Goal: Task Accomplishment & Management: Manage account settings

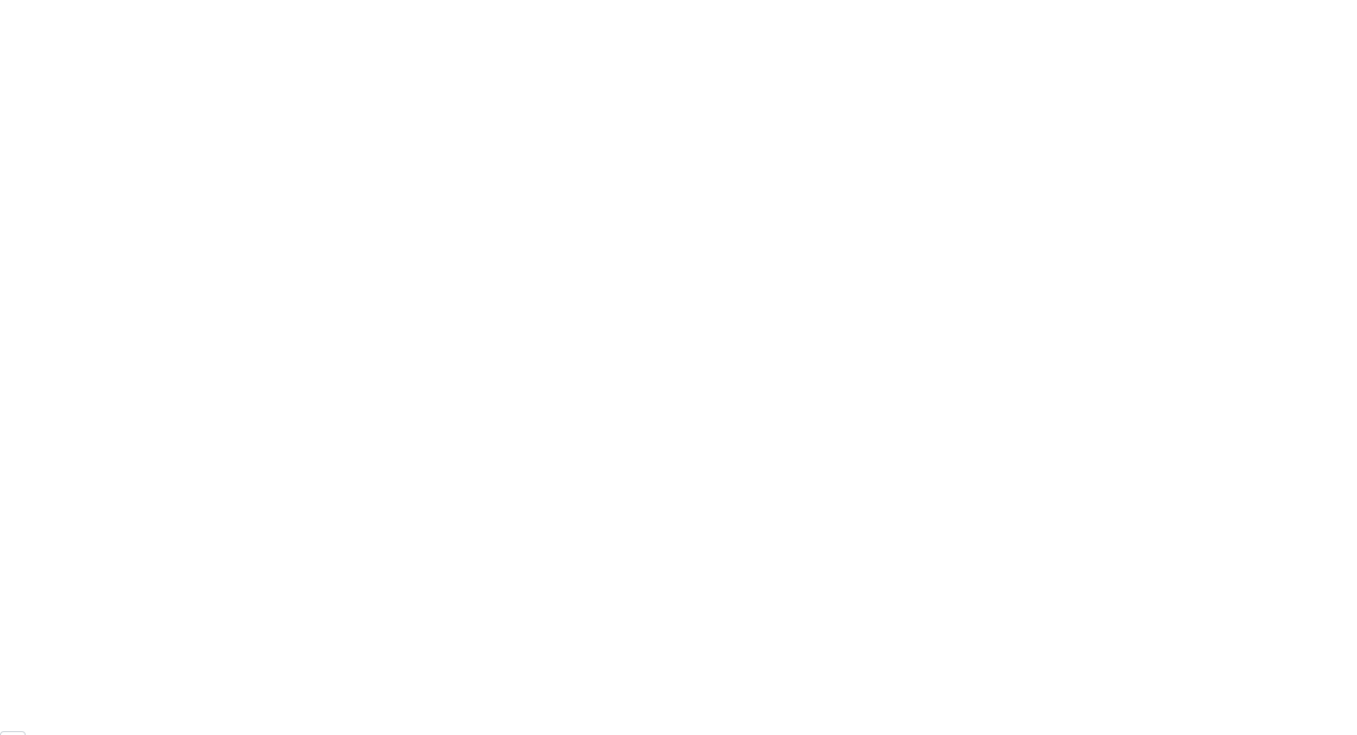
scroll to position [144, 0]
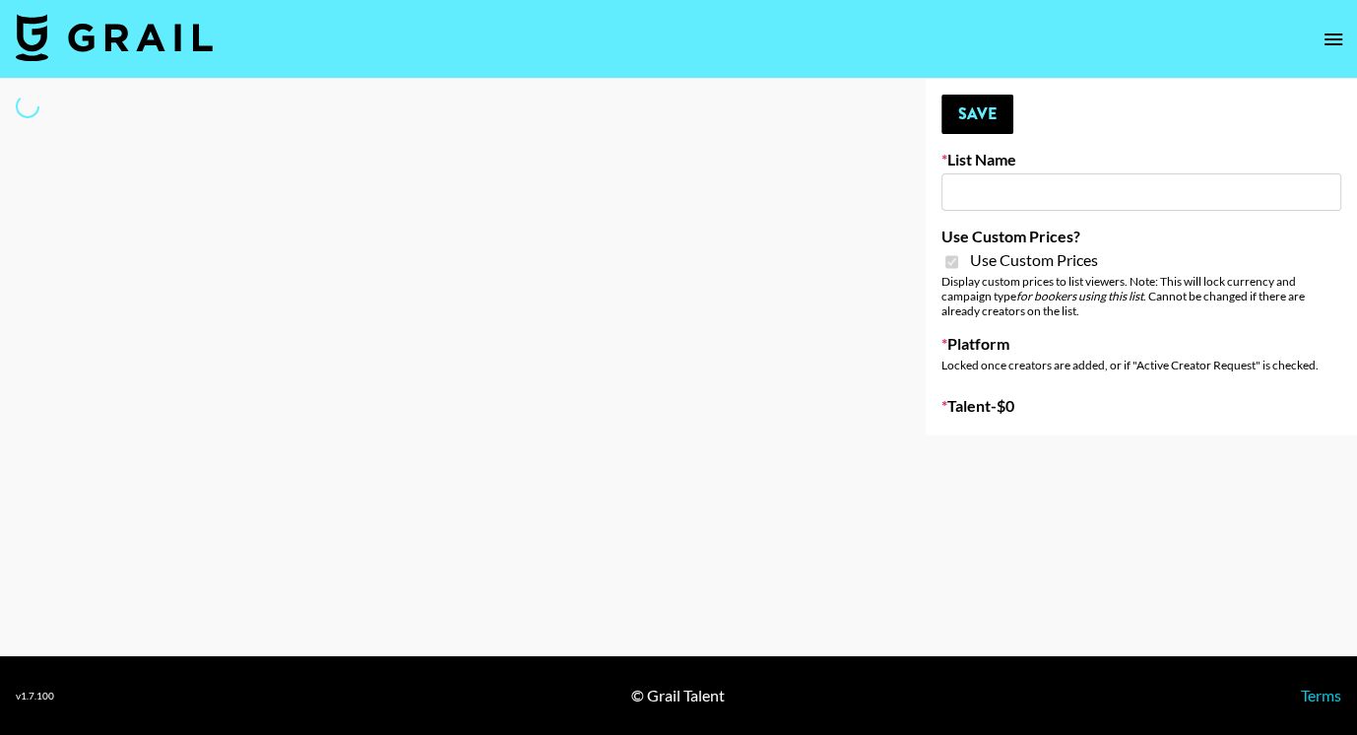
type input "Kids / Toy Accounts"
checkbox input "true"
select select "Brand"
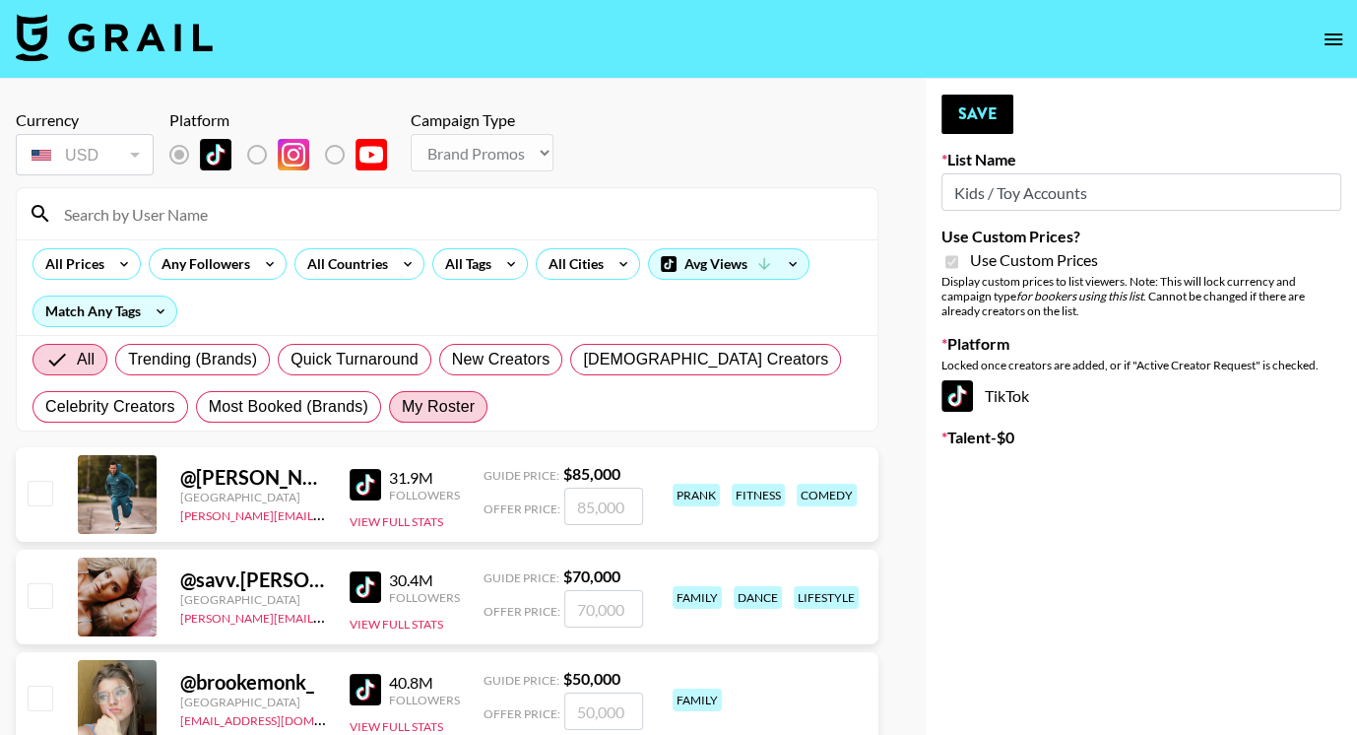
click at [445, 419] on label "My Roster" at bounding box center [438, 407] width 99 height 32
click at [402, 407] on input "My Roster" at bounding box center [402, 407] width 0 height 0
radio input "true"
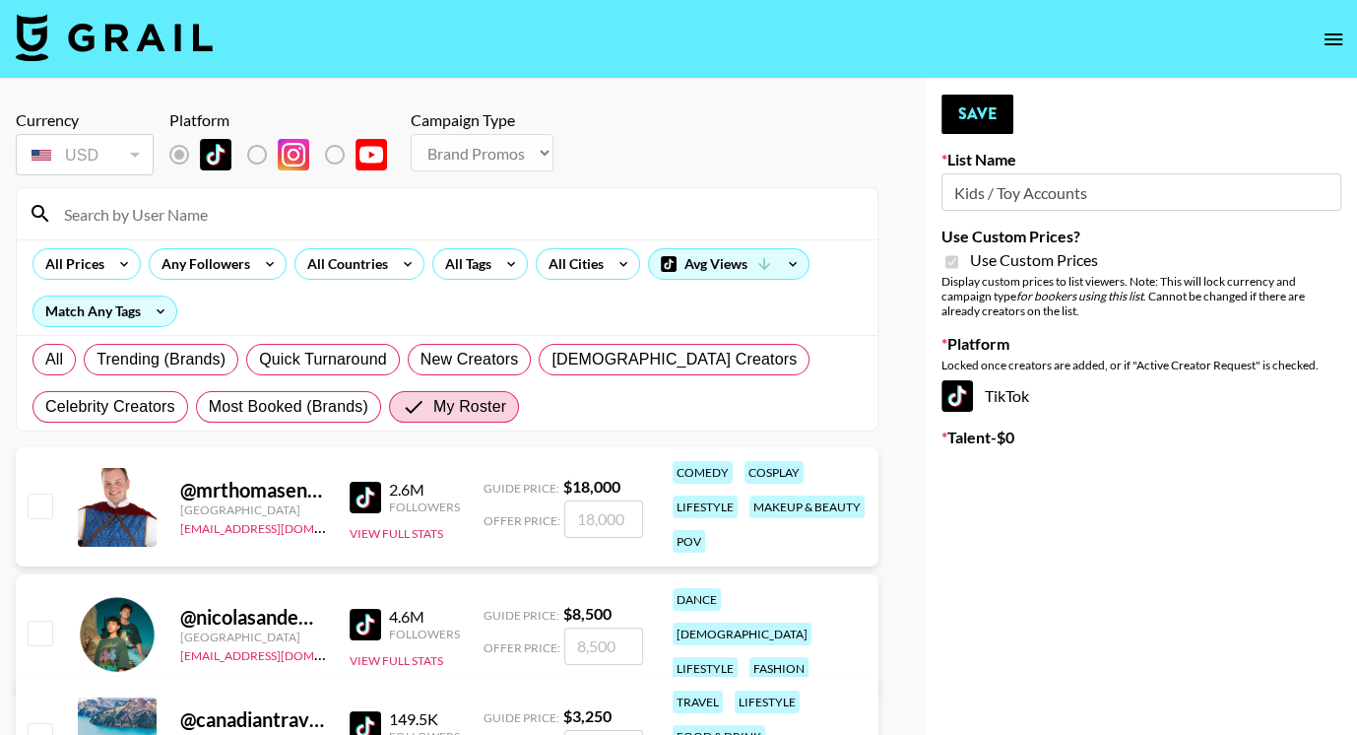
click at [619, 519] on input "number" at bounding box center [603, 518] width 79 height 37
checkbox input "true"
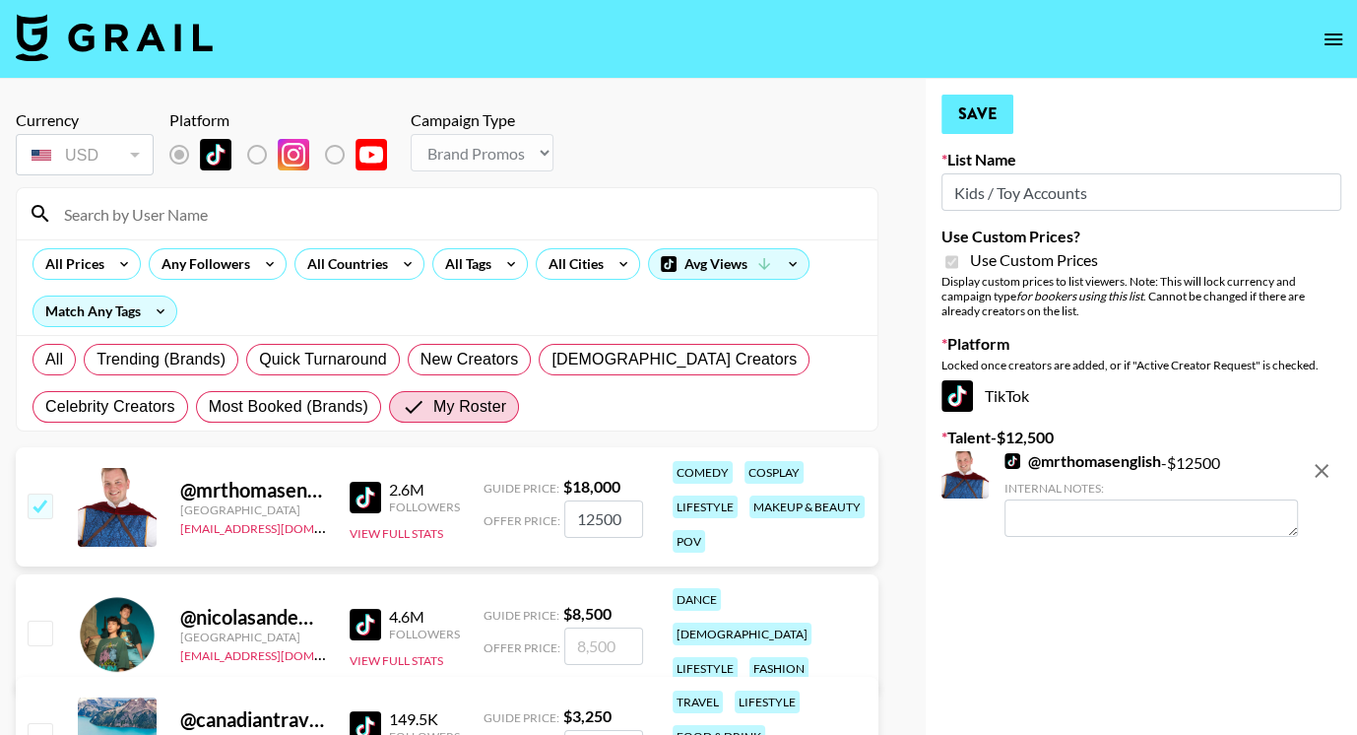
type input "12500"
click at [990, 121] on button "Save" at bounding box center [978, 114] width 72 height 39
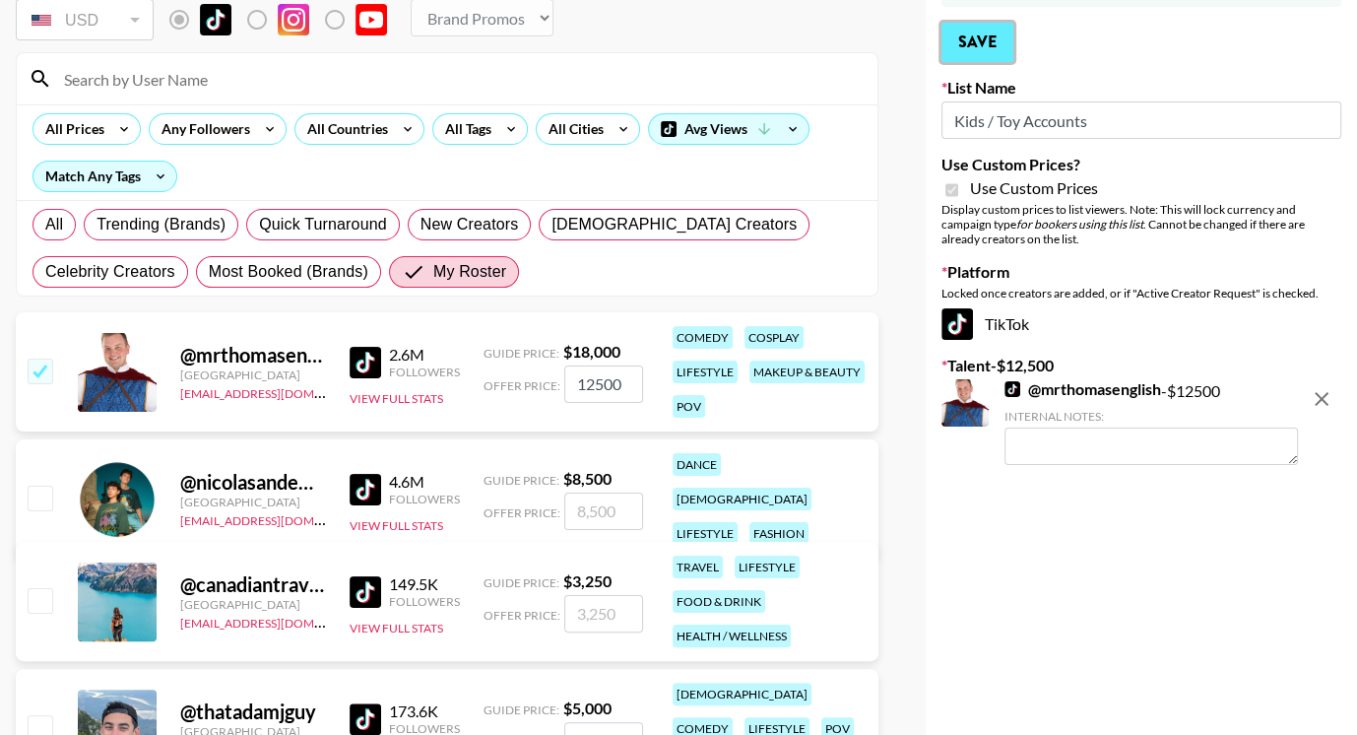
scroll to position [0, 0]
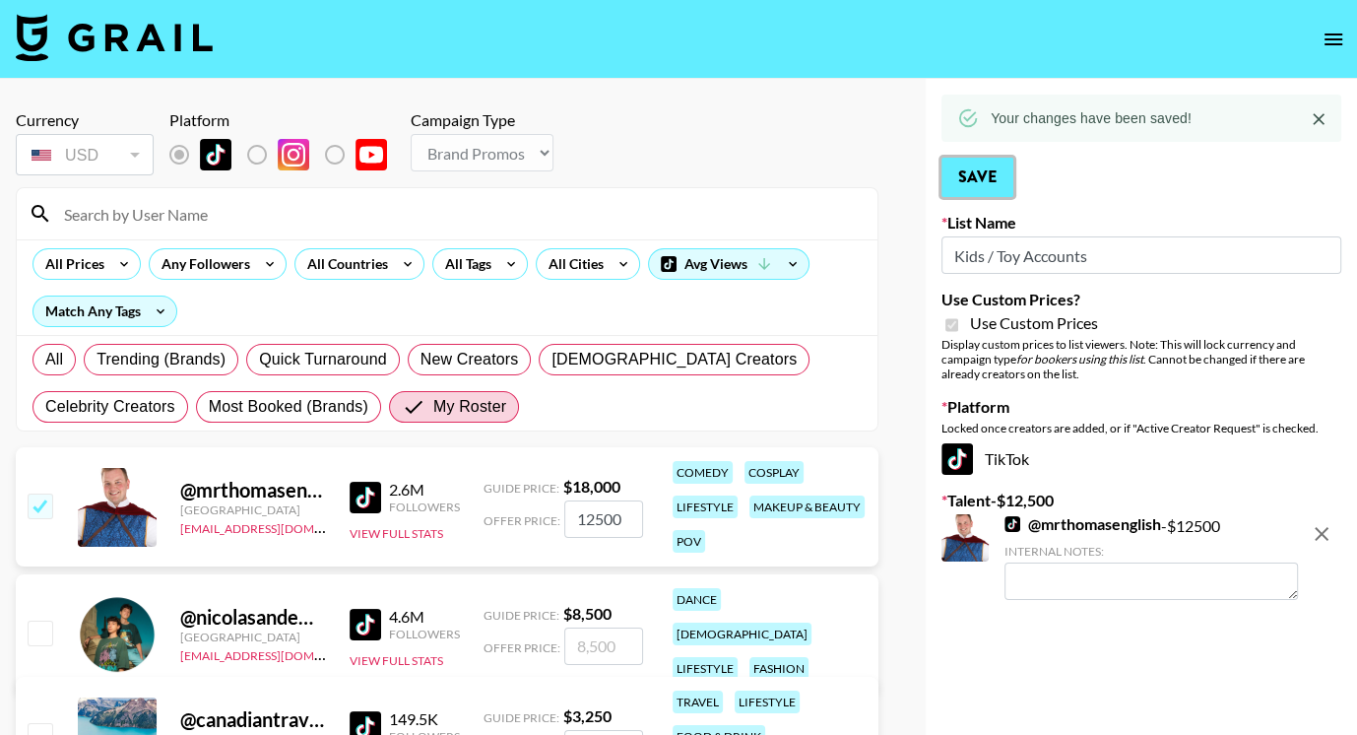
click at [975, 191] on button "Save" at bounding box center [978, 177] width 72 height 39
